Goal: Information Seeking & Learning: Learn about a topic

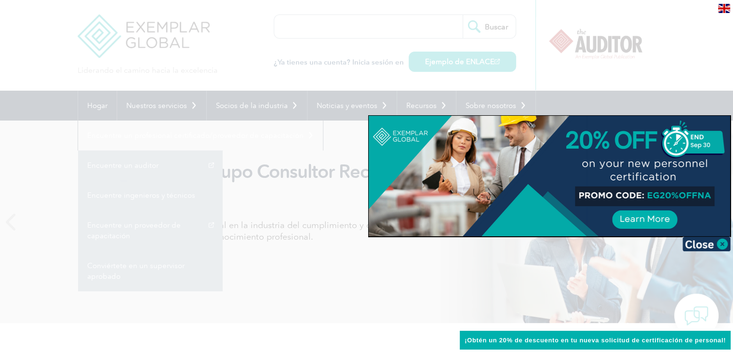
click at [374, 111] on div at bounding box center [366, 176] width 733 height 352
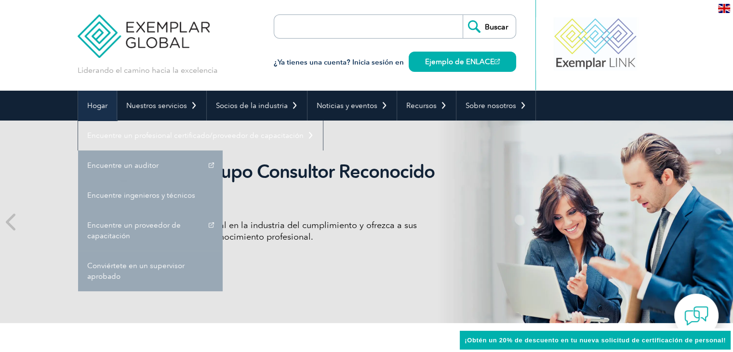
click at [100, 107] on font "Hogar" at bounding box center [97, 105] width 20 height 9
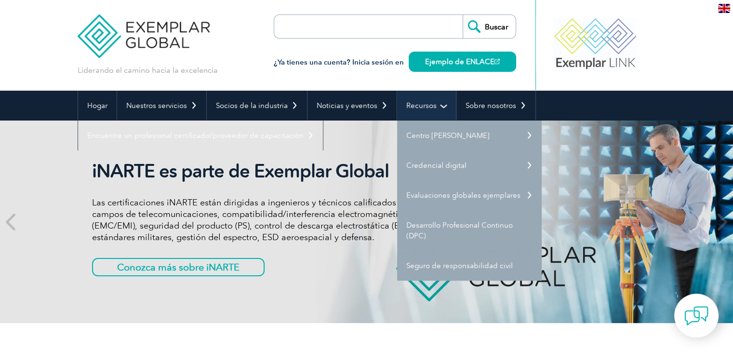
click at [427, 110] on link "Recursos" at bounding box center [426, 106] width 59 height 30
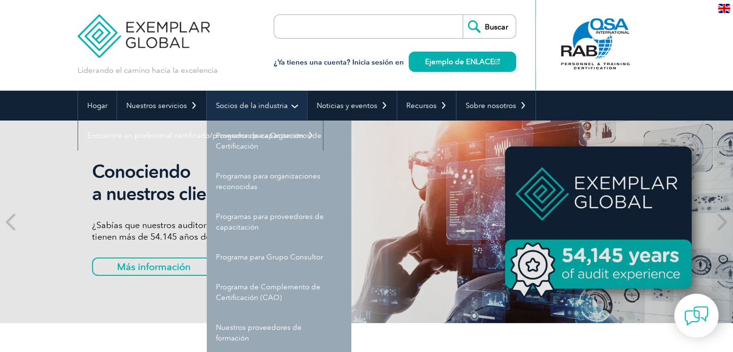
click at [282, 103] on font "Socios de la industria" at bounding box center [252, 105] width 72 height 9
click at [282, 108] on font "Socios de la industria" at bounding box center [252, 105] width 72 height 9
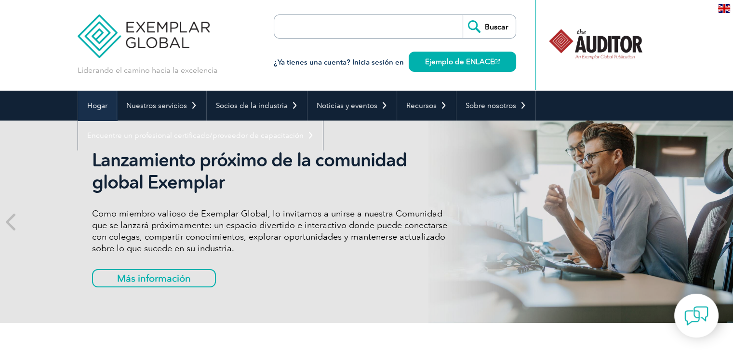
click at [104, 109] on font "Hogar" at bounding box center [97, 105] width 20 height 9
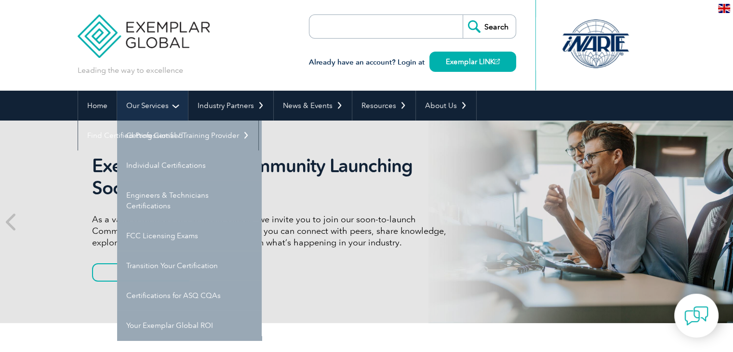
click at [170, 107] on link "Our Services" at bounding box center [152, 106] width 71 height 30
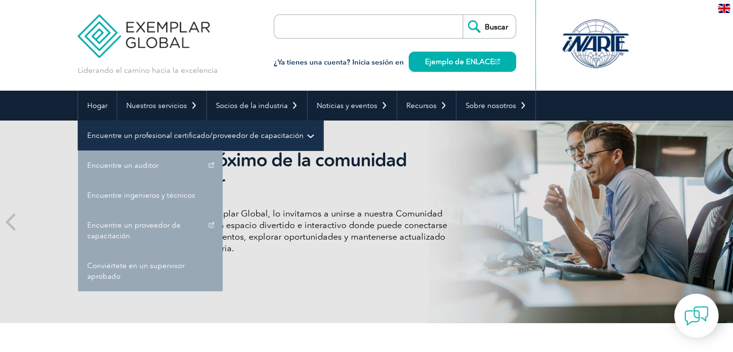
click at [185, 137] on font "Encuentre un profesional certificado/proveedor de capacitación" at bounding box center [195, 135] width 216 height 9
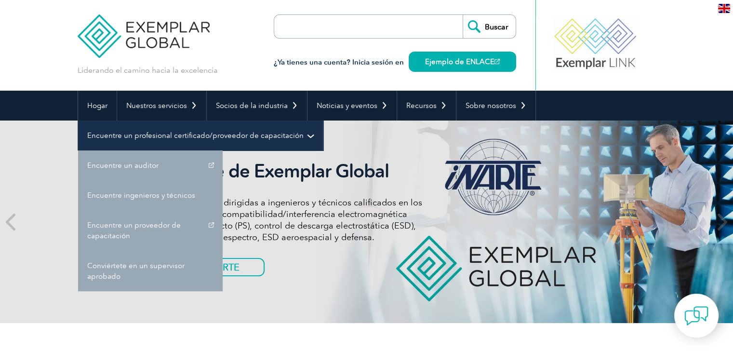
click at [300, 135] on link "Encuentre un profesional certificado/proveedor de capacitación" at bounding box center [200, 135] width 245 height 30
click at [254, 135] on font "Encuentre un profesional certificado/proveedor de capacitación" at bounding box center [195, 135] width 216 height 9
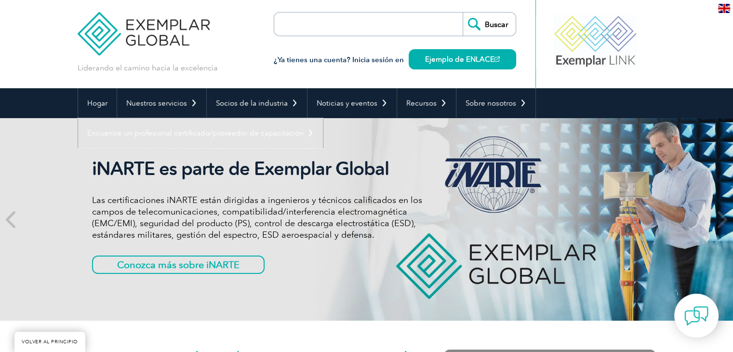
scroll to position [145, 0]
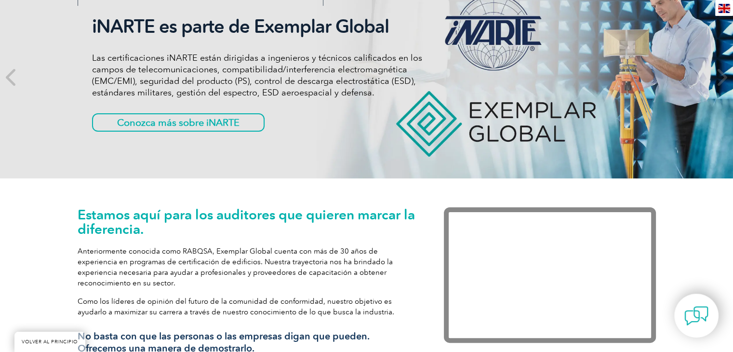
click at [519, 102] on div "iNARTE es parte de Exemplar Global Las certificaciones iNARTE están dirigidas a…" at bounding box center [367, 77] width 578 height 202
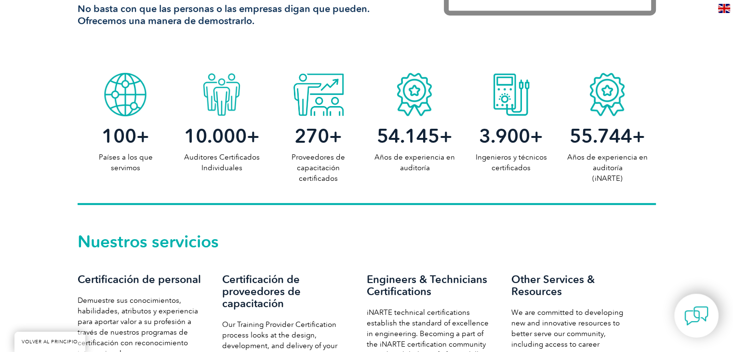
scroll to position [530, 0]
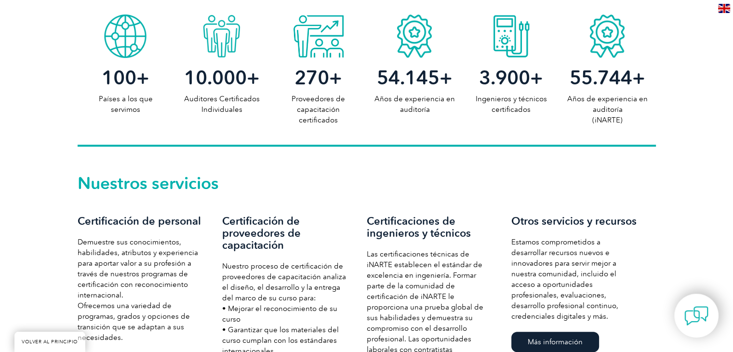
click at [264, 236] on font "Certificación de proveedores de capacitación" at bounding box center [261, 232] width 79 height 37
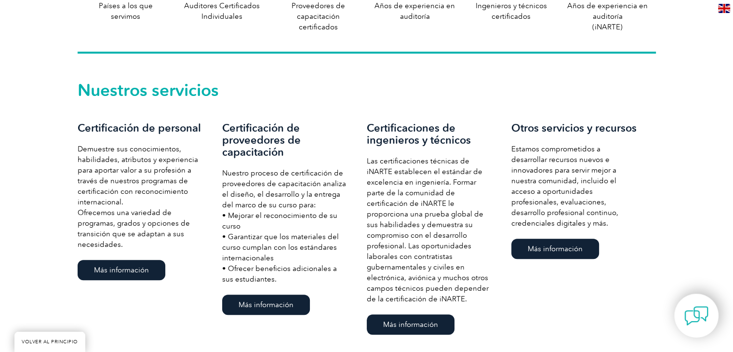
scroll to position [723, 0]
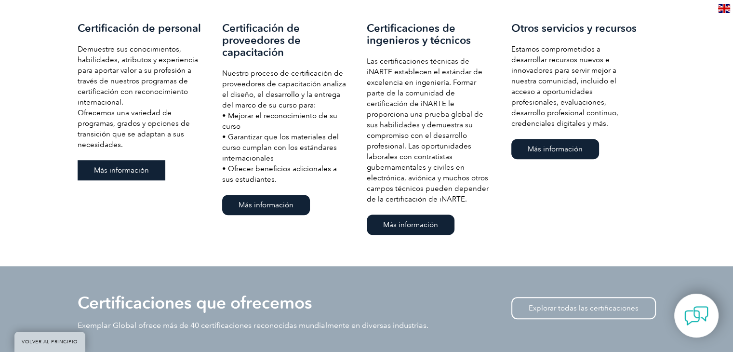
click at [108, 167] on font "Más información" at bounding box center [121, 170] width 55 height 9
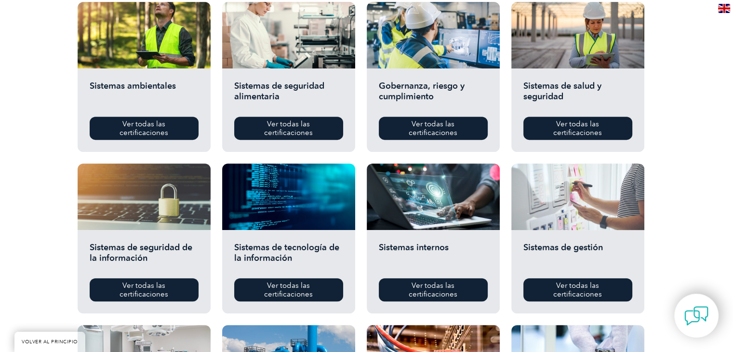
scroll to position [434, 0]
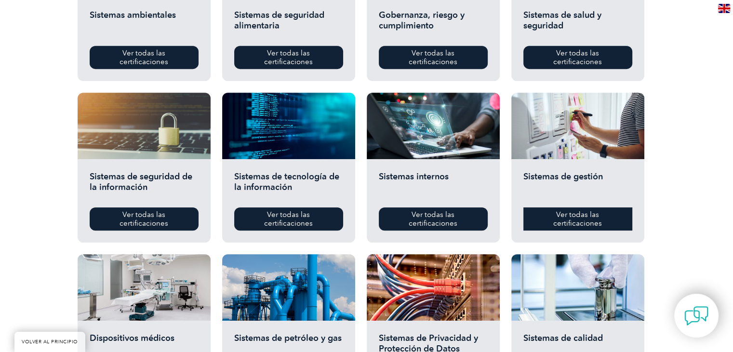
click at [570, 216] on font "Ver todas las certificaciones" at bounding box center [577, 218] width 49 height 17
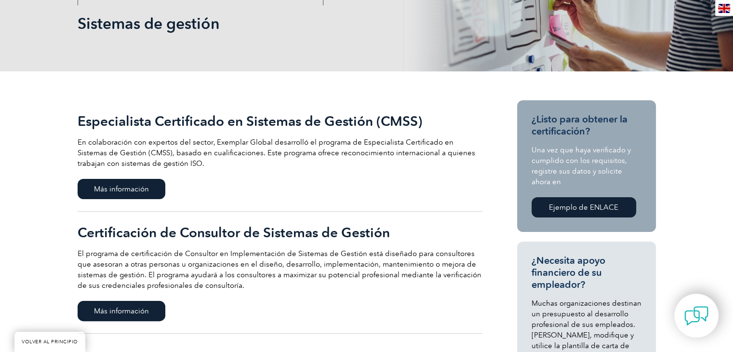
scroll to position [145, 0]
click at [120, 303] on span "Más información" at bounding box center [122, 311] width 88 height 20
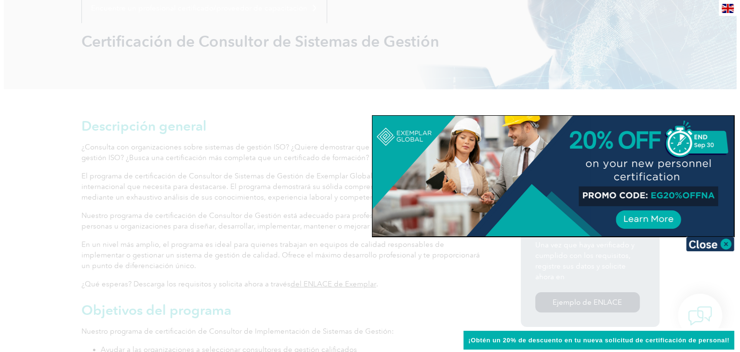
scroll to position [193, 0]
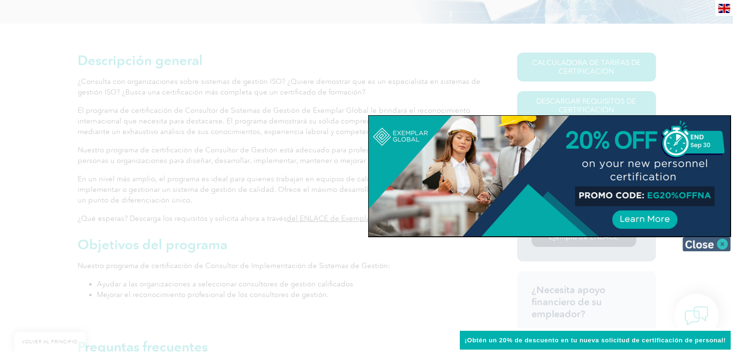
click at [720, 245] on img at bounding box center [706, 244] width 48 height 14
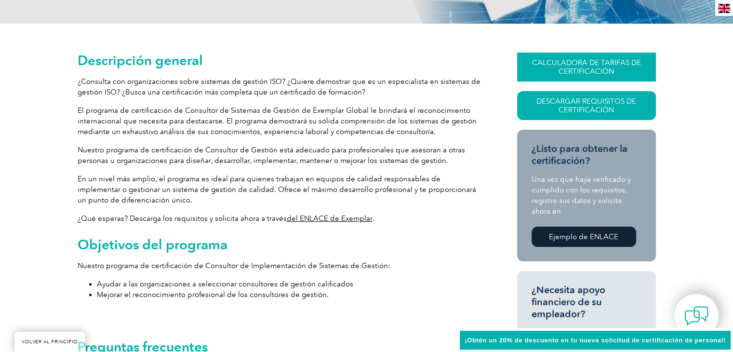
click at [562, 67] on font "CALCULADORA DE TARIFAS DE CERTIFICACIÓN" at bounding box center [586, 66] width 109 height 17
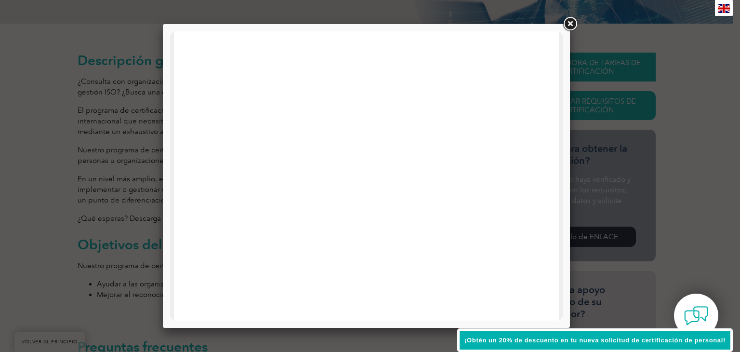
scroll to position [337, 0]
